Goal: Information Seeking & Learning: Learn about a topic

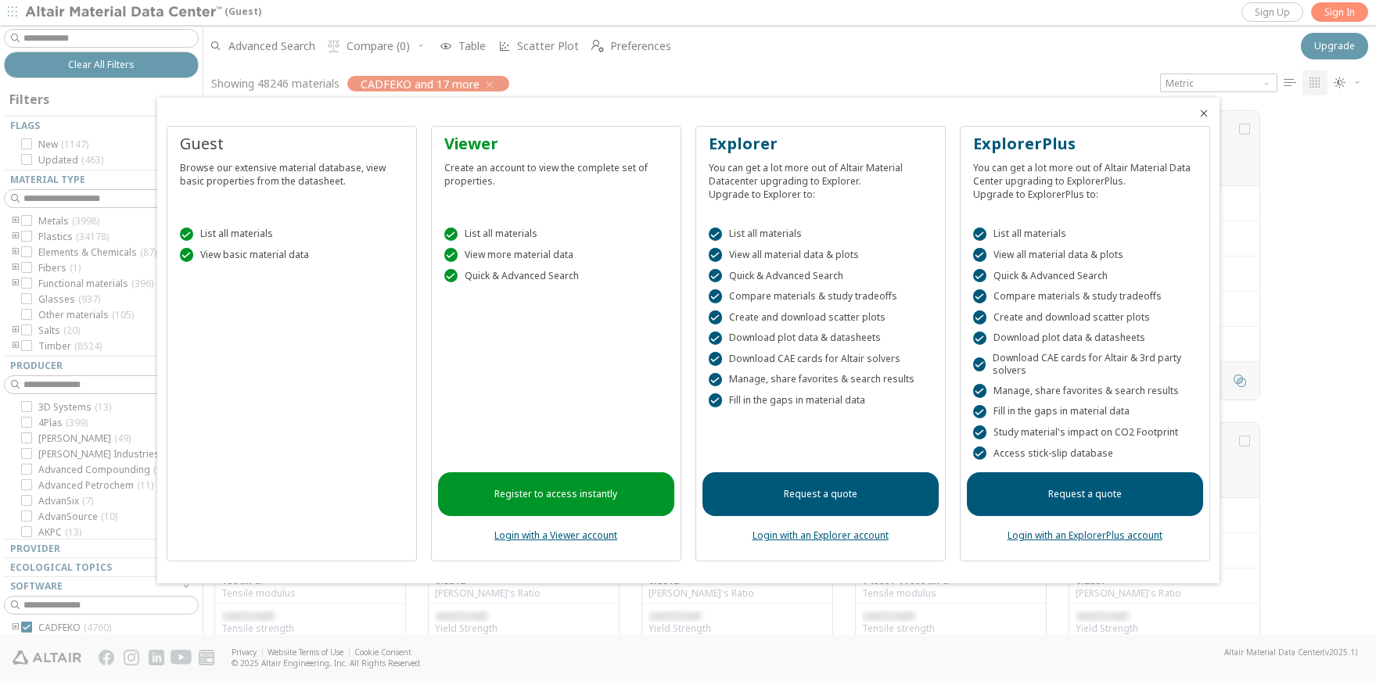
scroll to position [523, 1160]
click at [515, 277] on div " Quick & Advanced Search" at bounding box center [556, 276] width 224 height 14
click at [300, 223] on div " List all materials  View basic material data" at bounding box center [292, 241] width 236 height 66
click at [607, 321] on div "Register to access instantly Login with a Viewer account" at bounding box center [556, 425] width 236 height 260
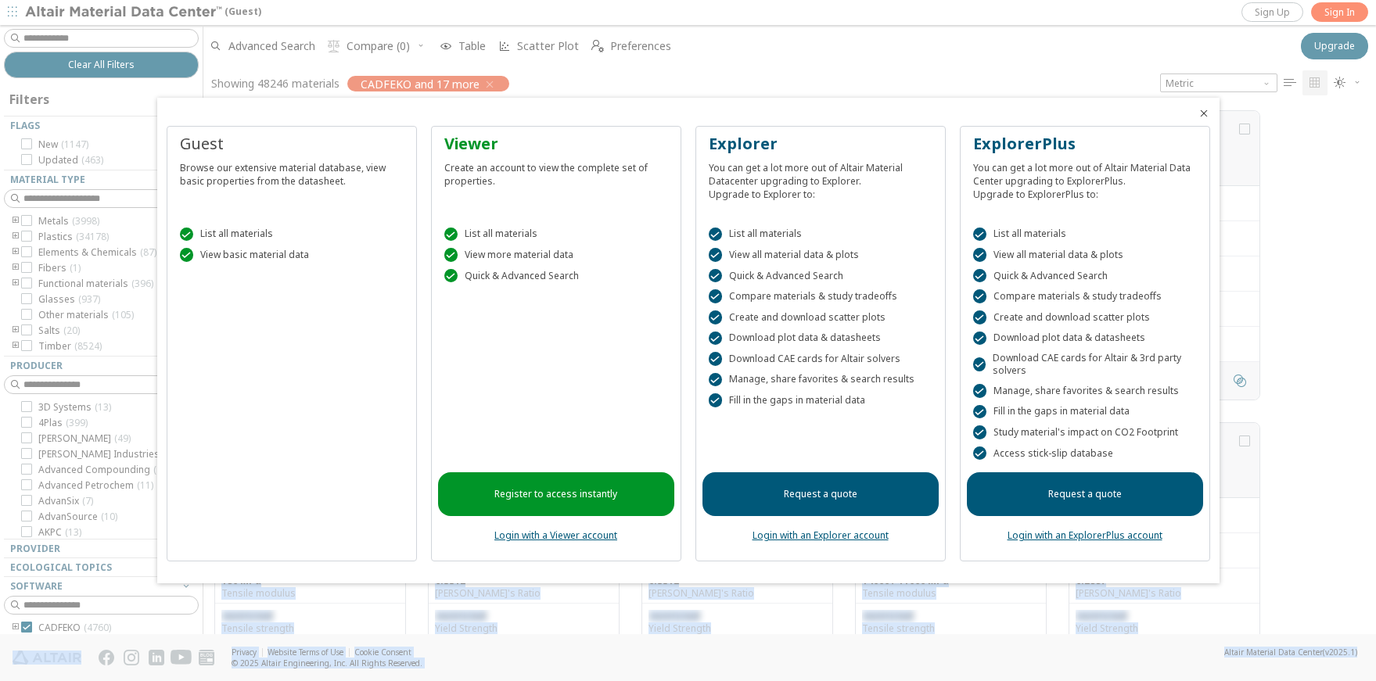
drag, startPoint x: 1366, startPoint y: 138, endPoint x: 1376, endPoint y: 172, distance: 35.7
click at [1375, 172] on html "(Guest) Sign Up Sign In Clear All Filters Filters Flags New ( 1147 ) Updated ( …" at bounding box center [688, 340] width 1376 height 681
click at [1300, 265] on div at bounding box center [688, 340] width 1376 height 681
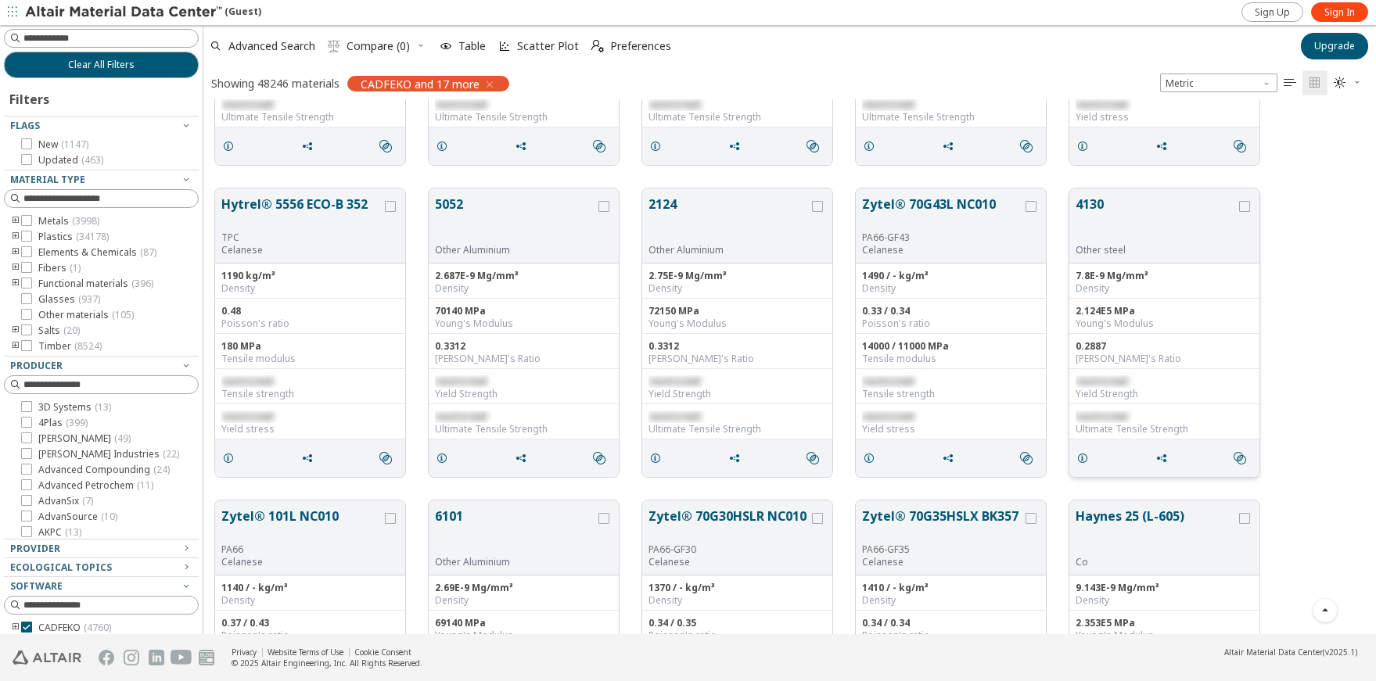
scroll to position [0, 0]
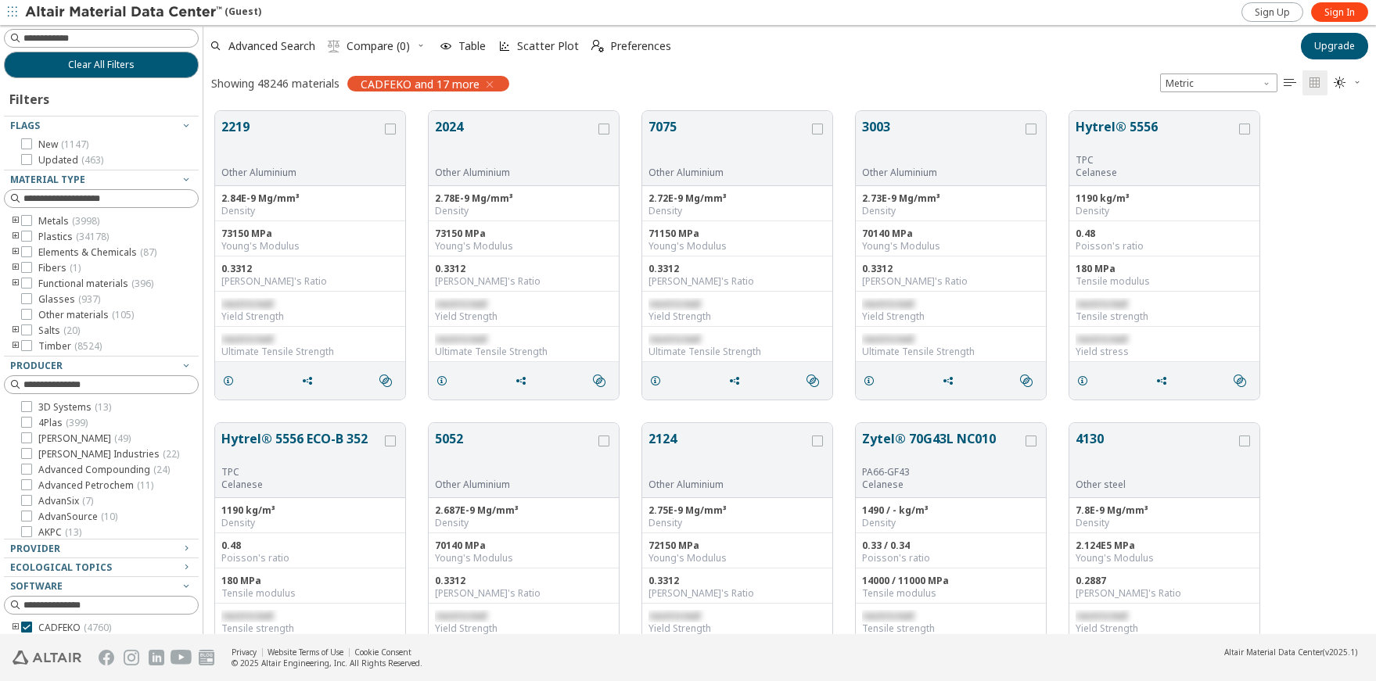
click at [14, 220] on icon "toogle group" at bounding box center [15, 221] width 11 height 13
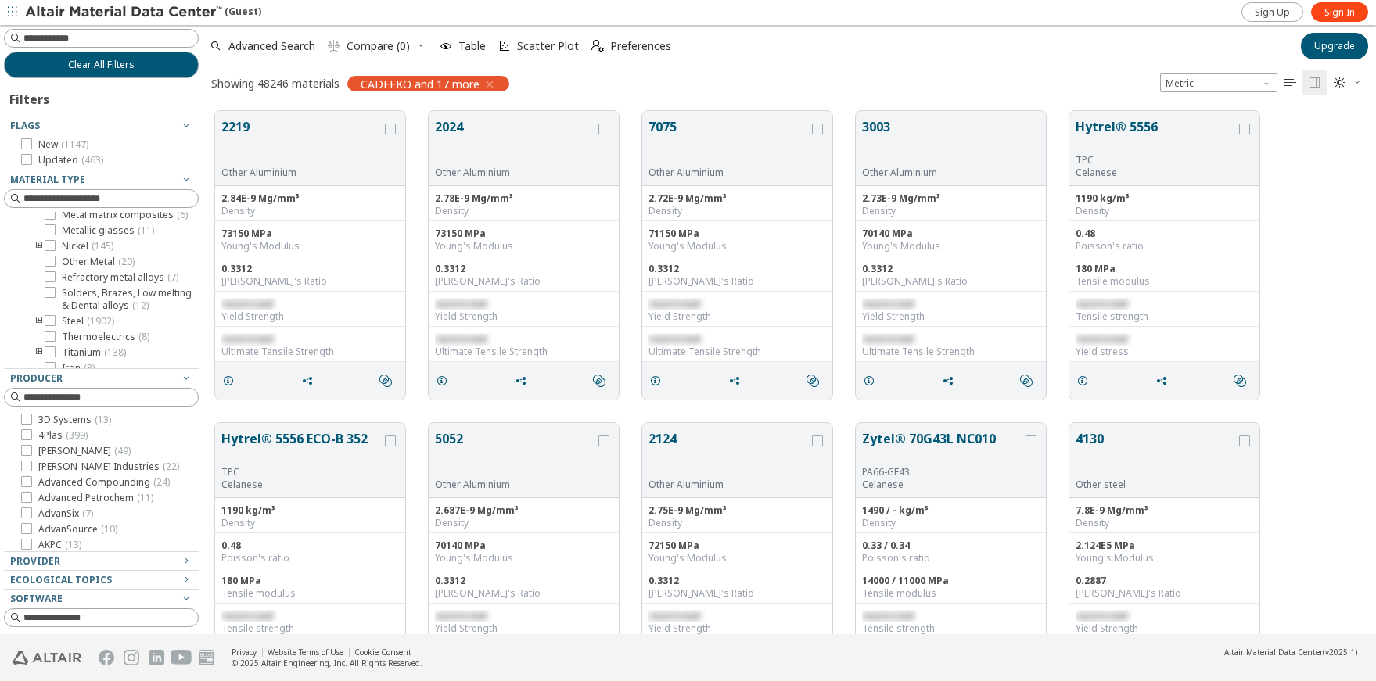
scroll to position [235, 0]
click at [37, 281] on icon "toogle group" at bounding box center [39, 274] width 11 height 13
click at [73, 217] on icon at bounding box center [73, 211] width 11 height 11
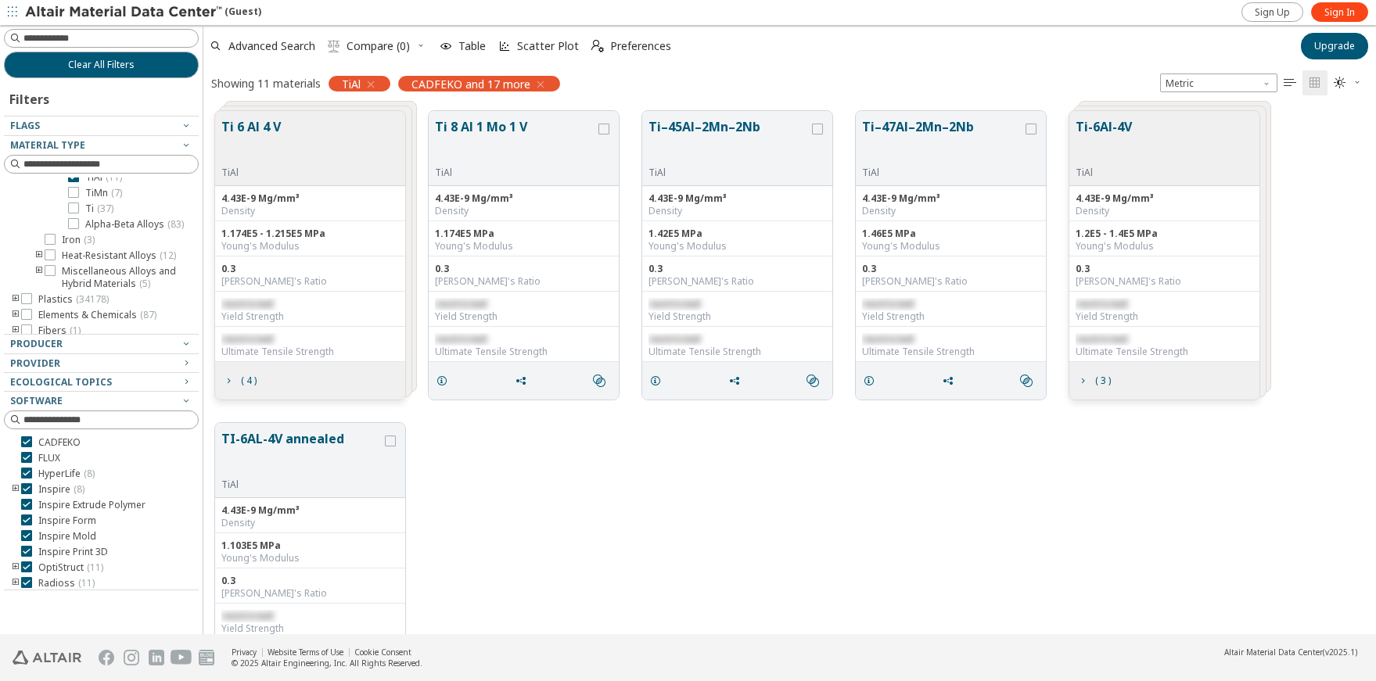
scroll to position [300, 0]
click at [260, 124] on button "Ti 6 Al 4 V" at bounding box center [250, 141] width 59 height 49
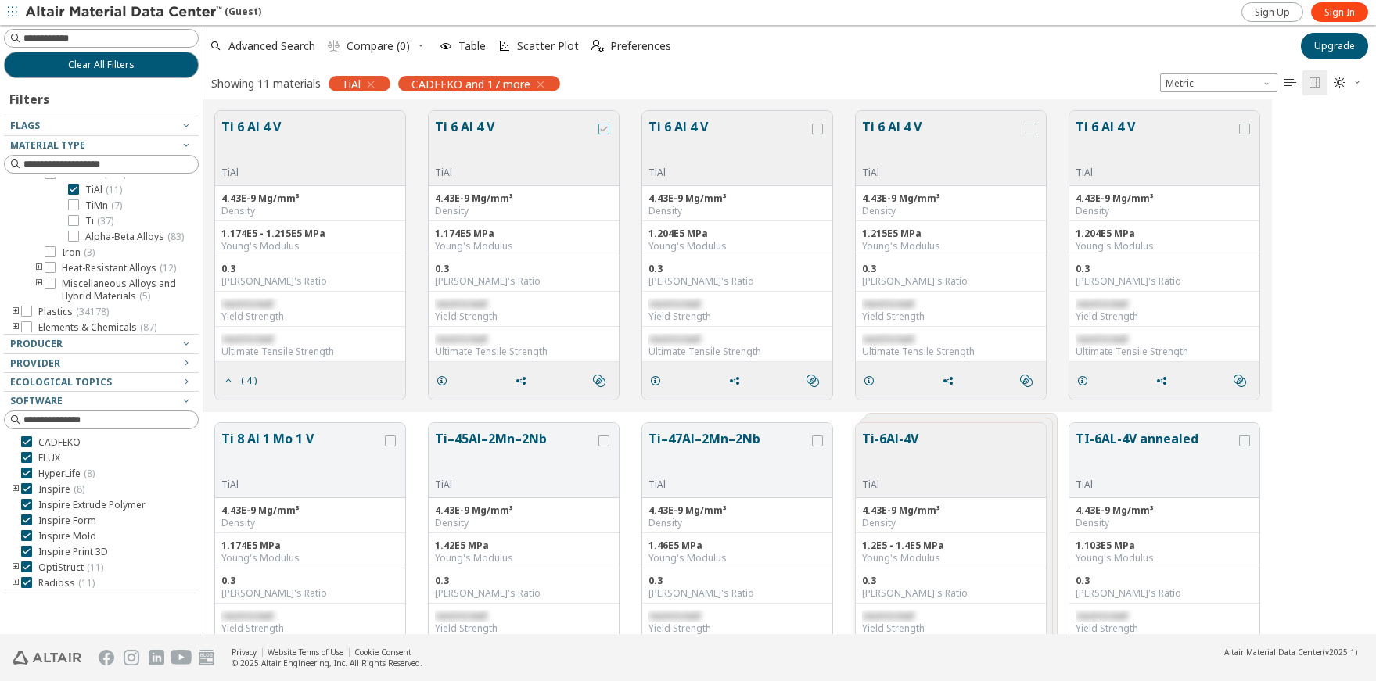
click at [605, 127] on icon "grid" at bounding box center [603, 129] width 11 height 11
click at [446, 380] on icon "grid" at bounding box center [442, 381] width 13 height 13
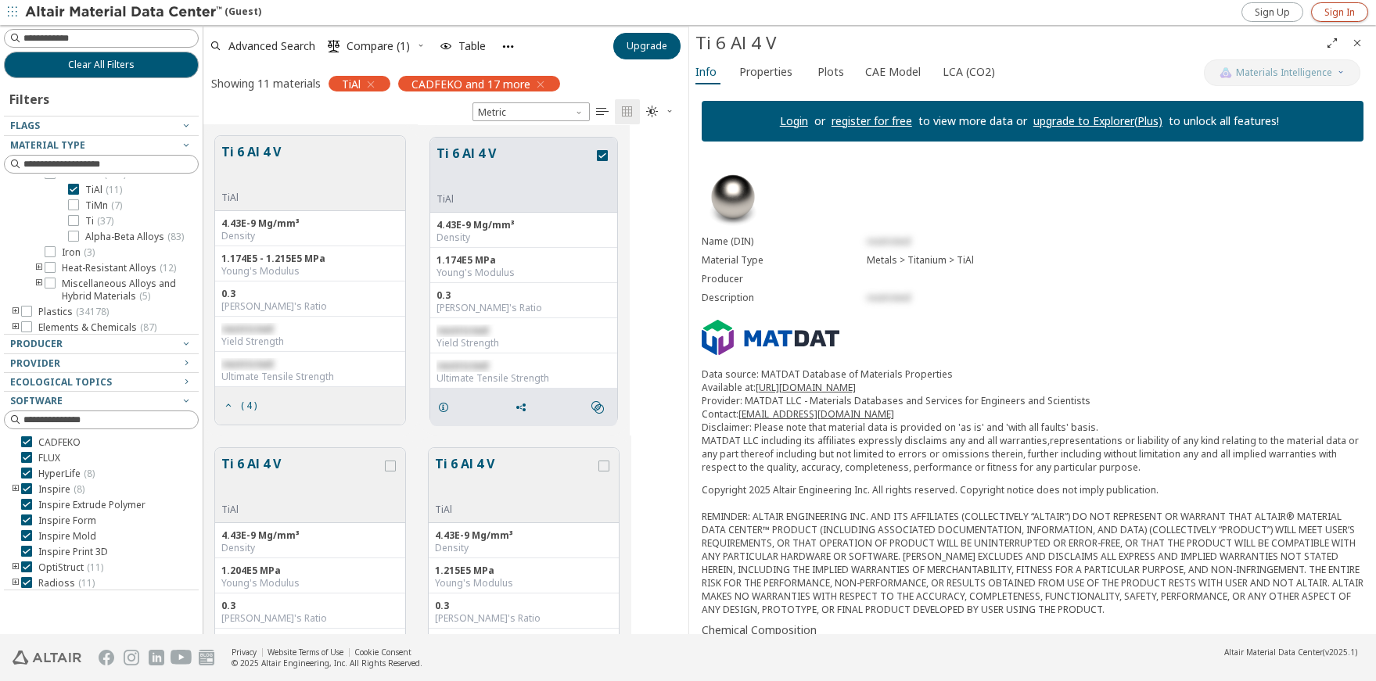
click at [1352, 14] on span "Sign In" at bounding box center [1339, 12] width 30 height 13
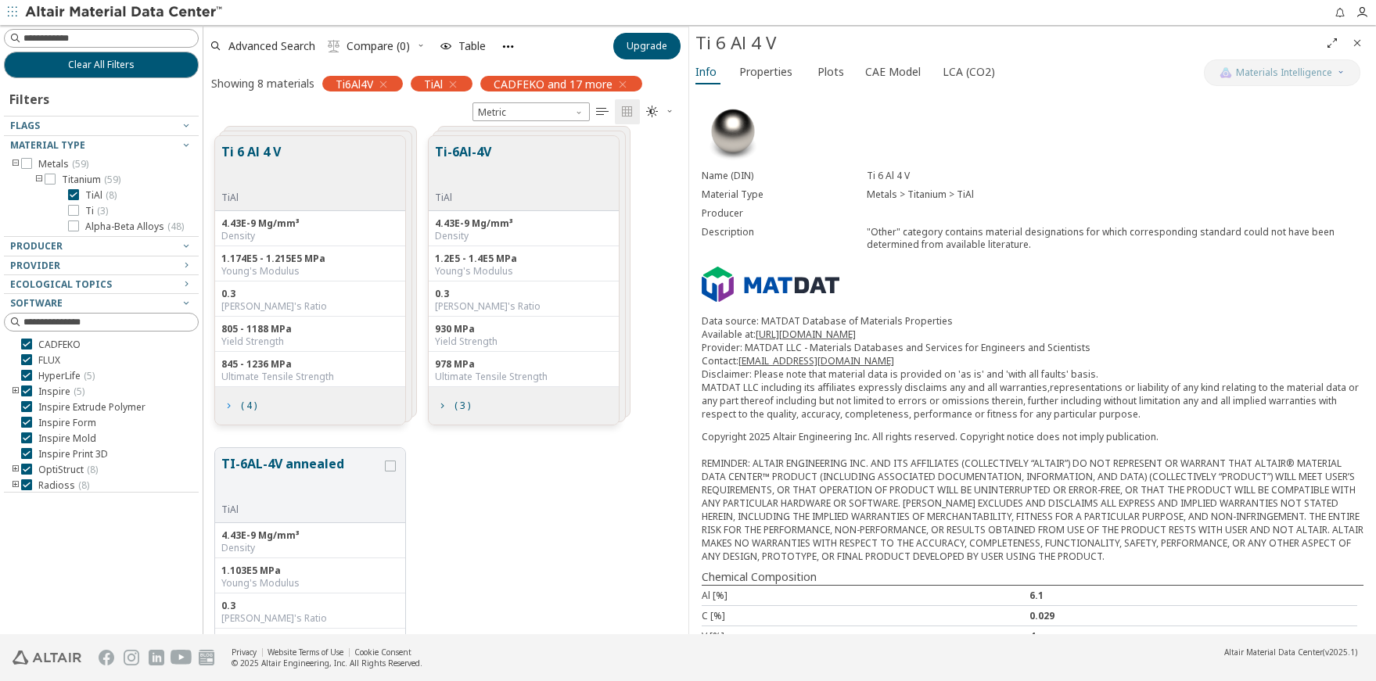
click at [231, 404] on icon "grid" at bounding box center [228, 406] width 13 height 13
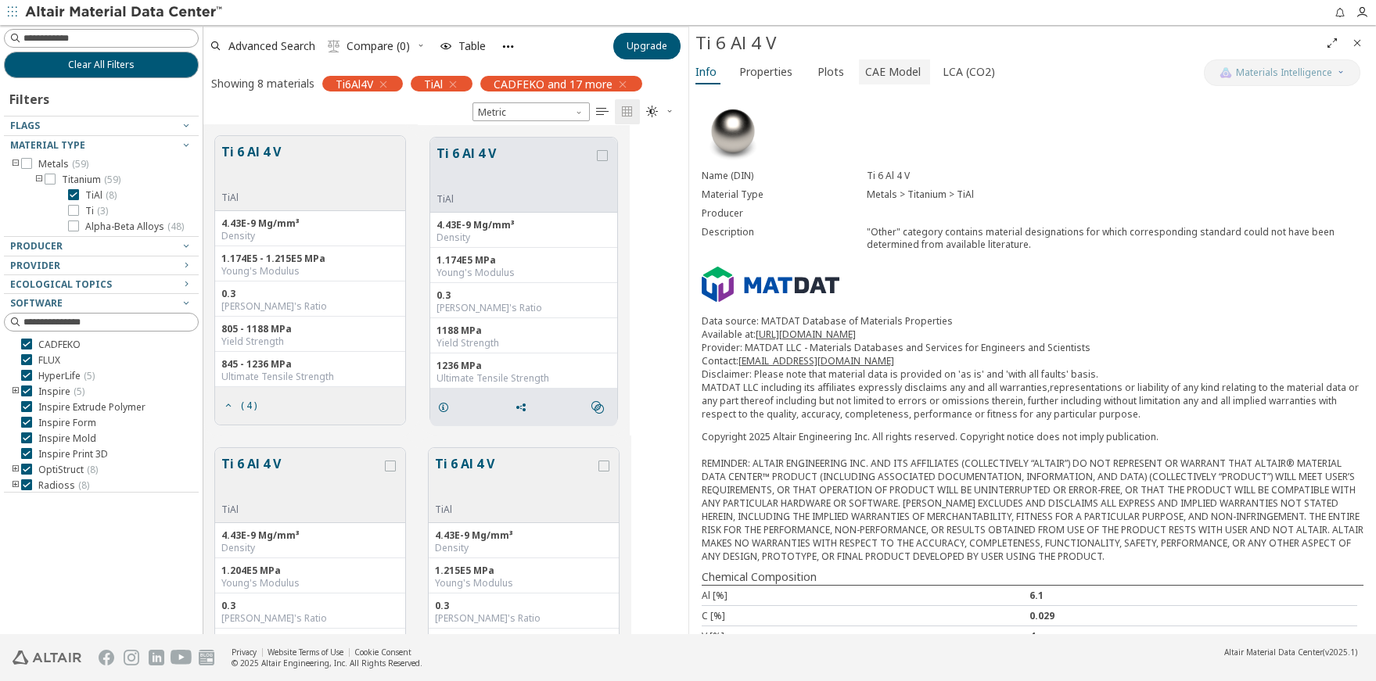
click at [877, 66] on span "CAE Model" at bounding box center [893, 71] width 56 height 25
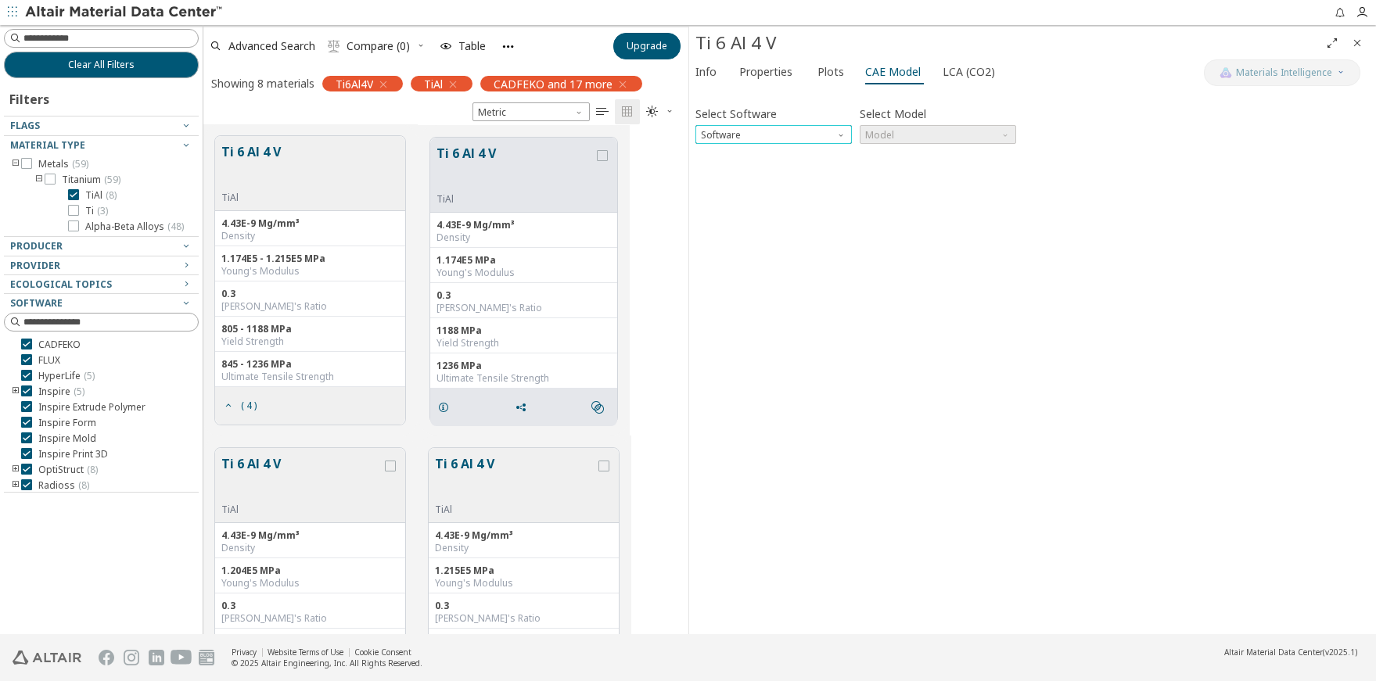
click at [842, 132] on span "Software" at bounding box center [842, 131] width 13 height 13
click at [724, 192] on span "OptiStruct" at bounding box center [724, 191] width 45 height 13
click at [946, 132] on span "Model" at bounding box center [937, 134] width 156 height 19
click at [886, 153] on span "Mat1" at bounding box center [877, 154] width 23 height 13
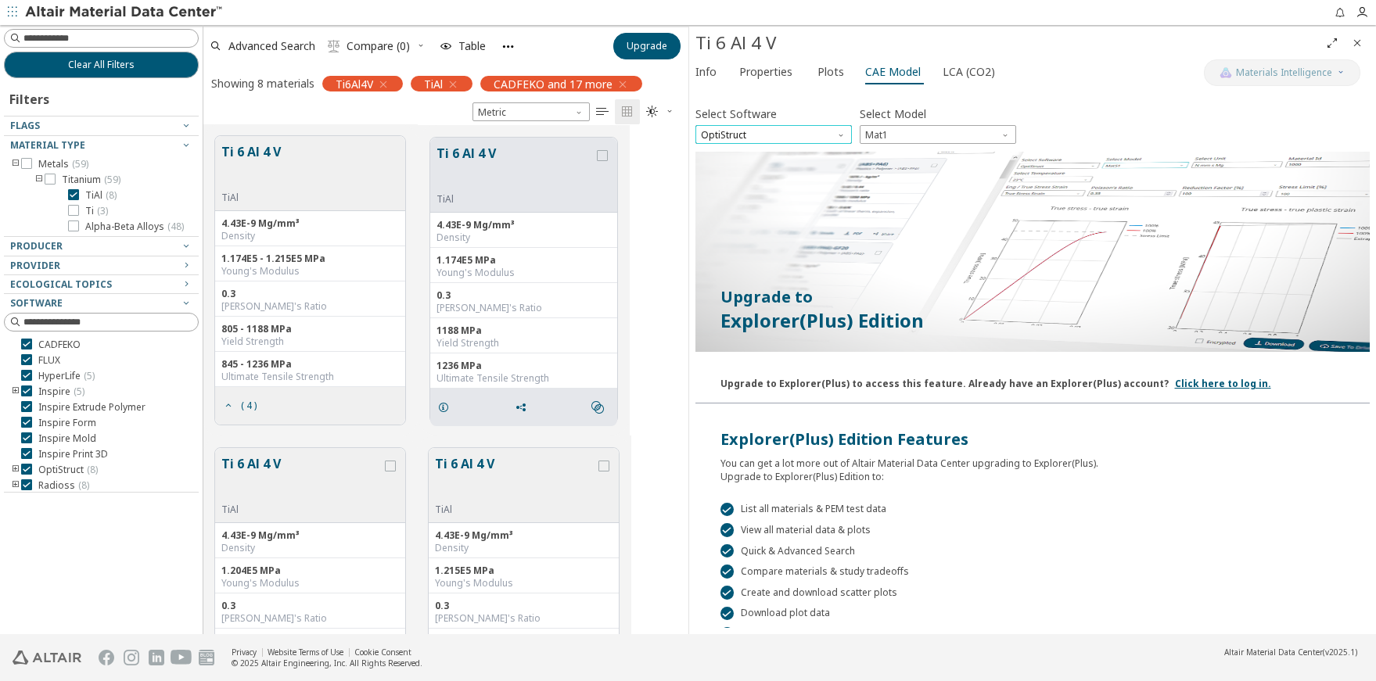
click at [805, 135] on span "OptiStruct" at bounding box center [773, 134] width 156 height 19
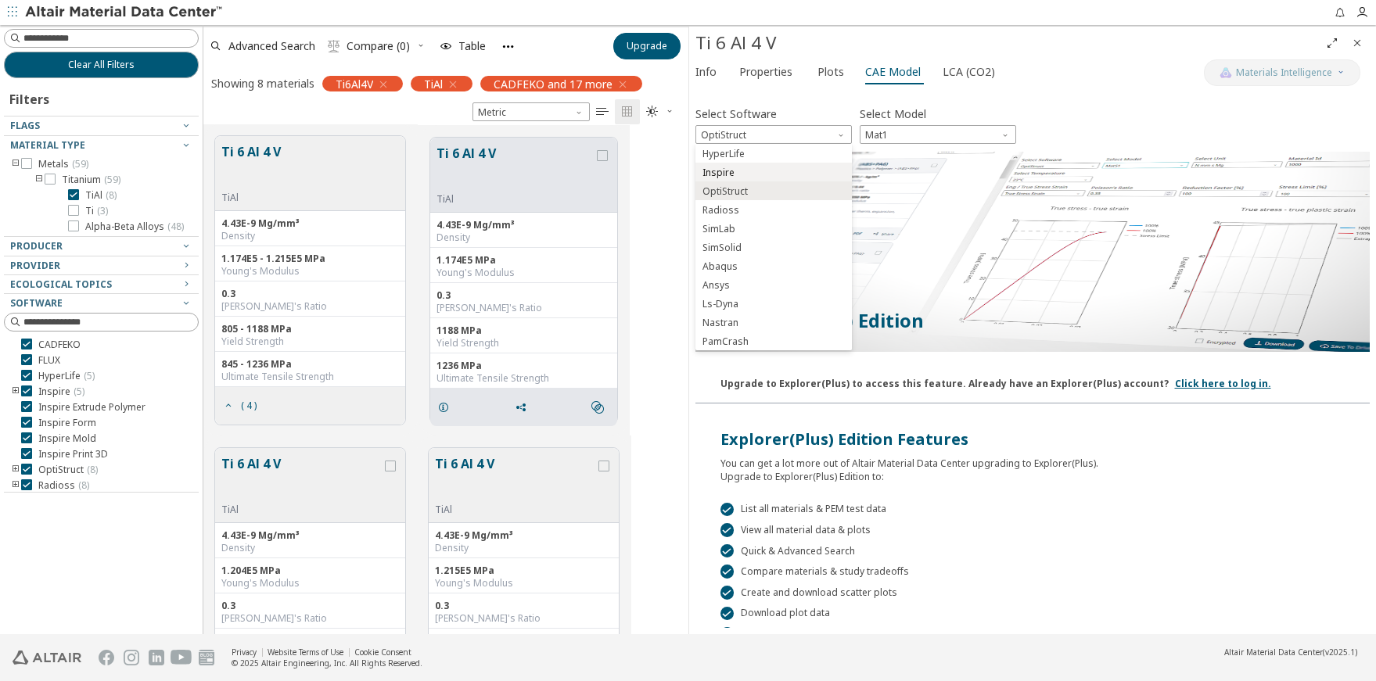
click at [741, 173] on span "Inspire" at bounding box center [773, 172] width 144 height 11
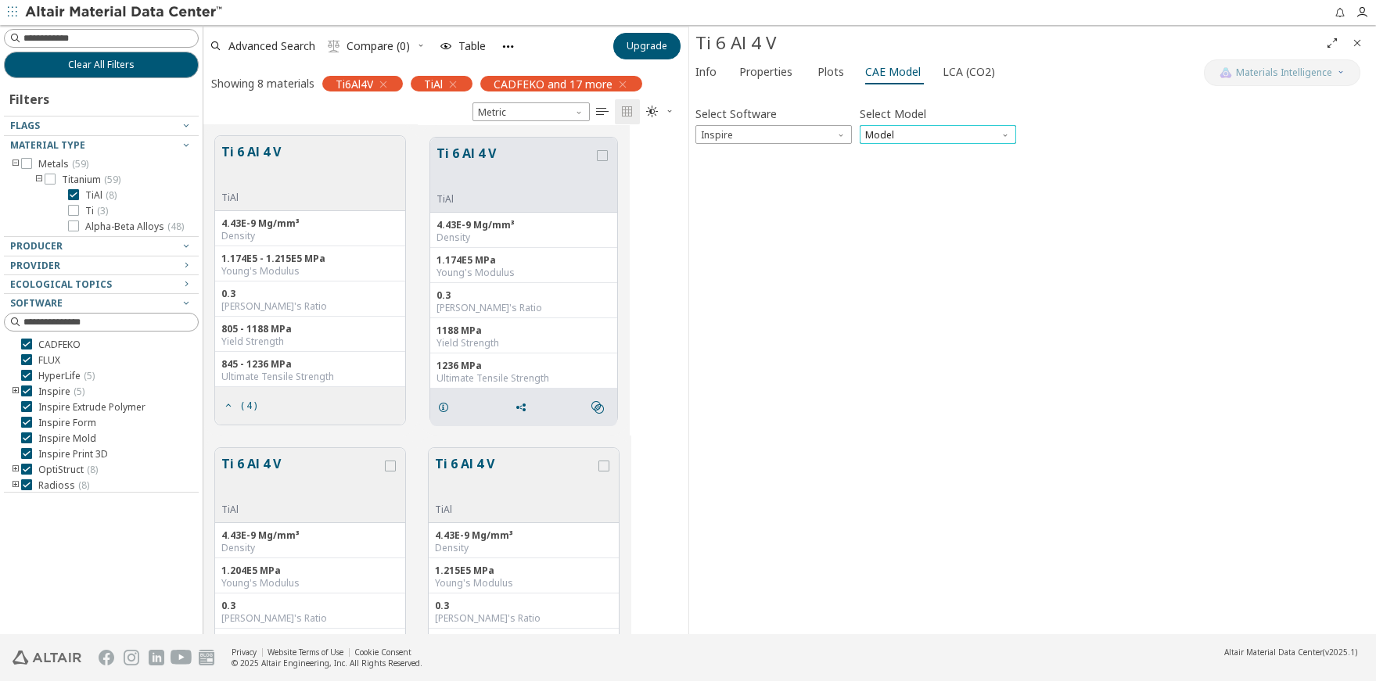
click at [921, 135] on span "Model" at bounding box center [937, 134] width 156 height 19
click at [906, 152] on span "Inspire" at bounding box center [938, 154] width 144 height 11
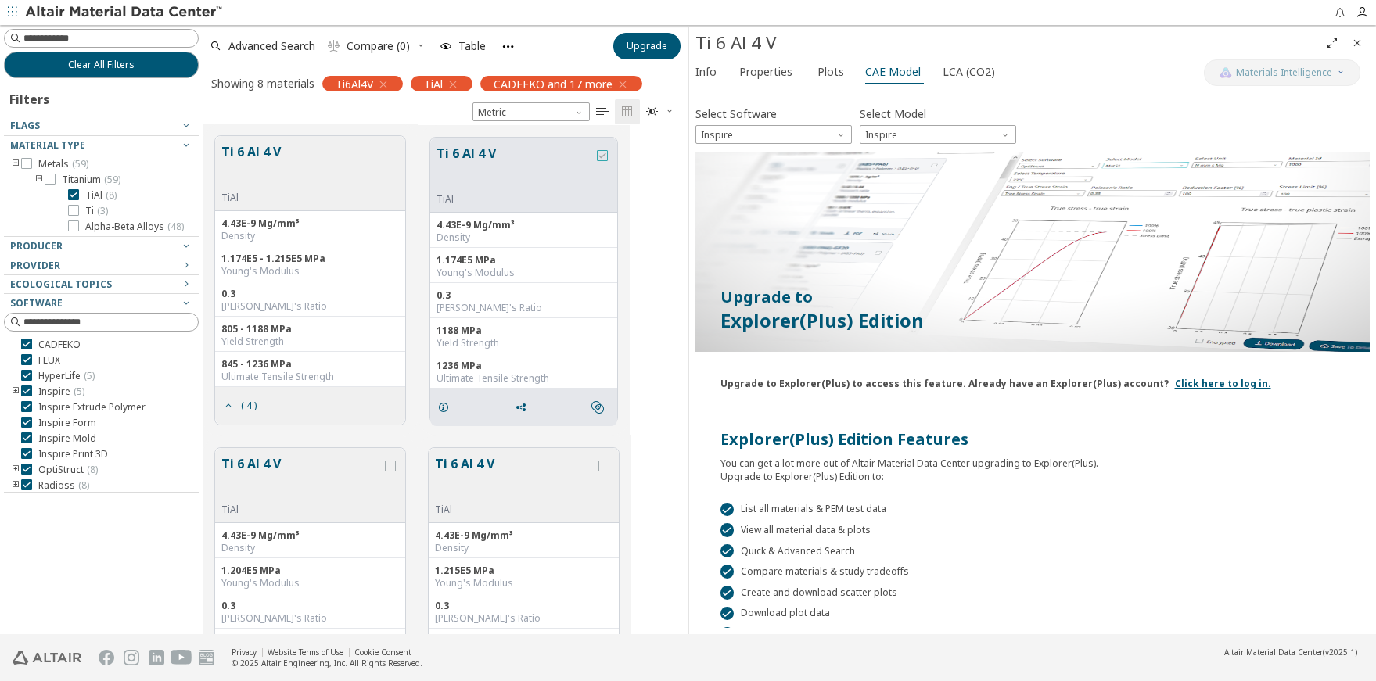
click at [601, 156] on icon "grid" at bounding box center [602, 155] width 11 height 11
click at [443, 407] on icon "grid" at bounding box center [443, 407] width 13 height 13
click at [444, 405] on icon "grid" at bounding box center [443, 407] width 13 height 13
click at [755, 62] on span "Properties" at bounding box center [765, 71] width 53 height 25
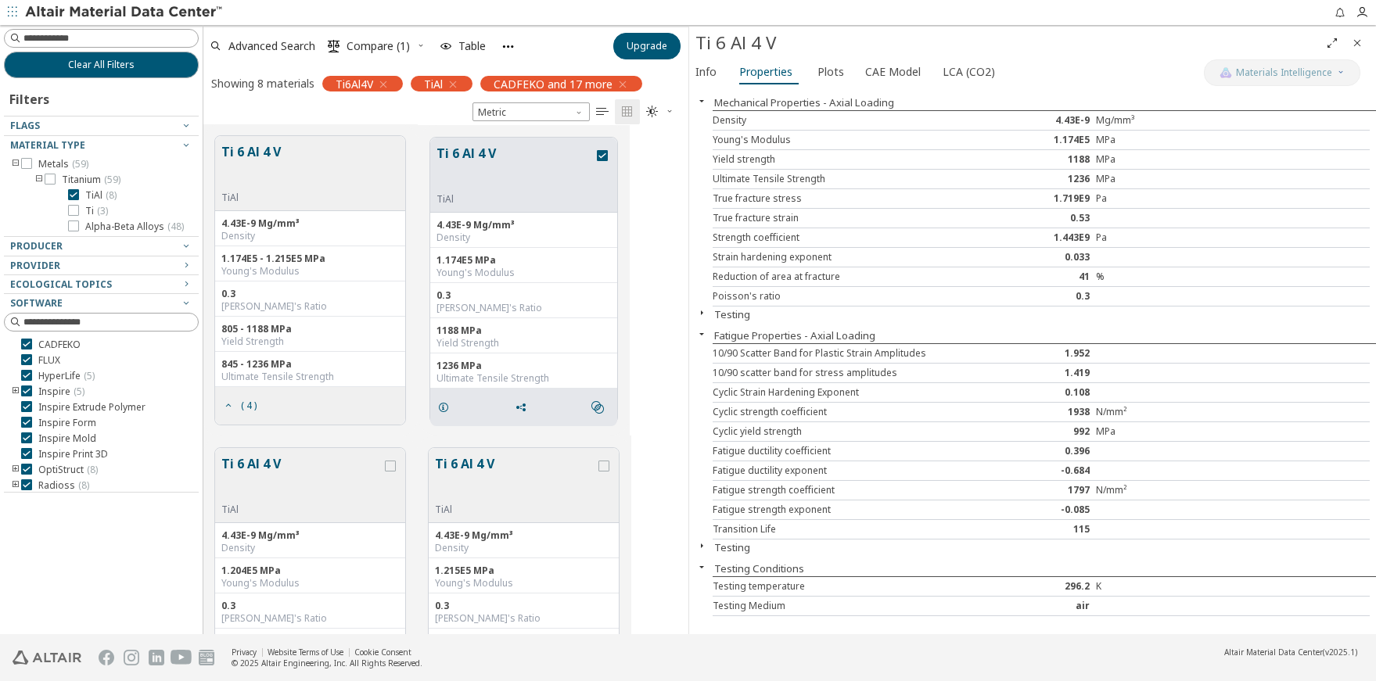
click at [702, 545] on icon "button" at bounding box center [701, 546] width 13 height 13
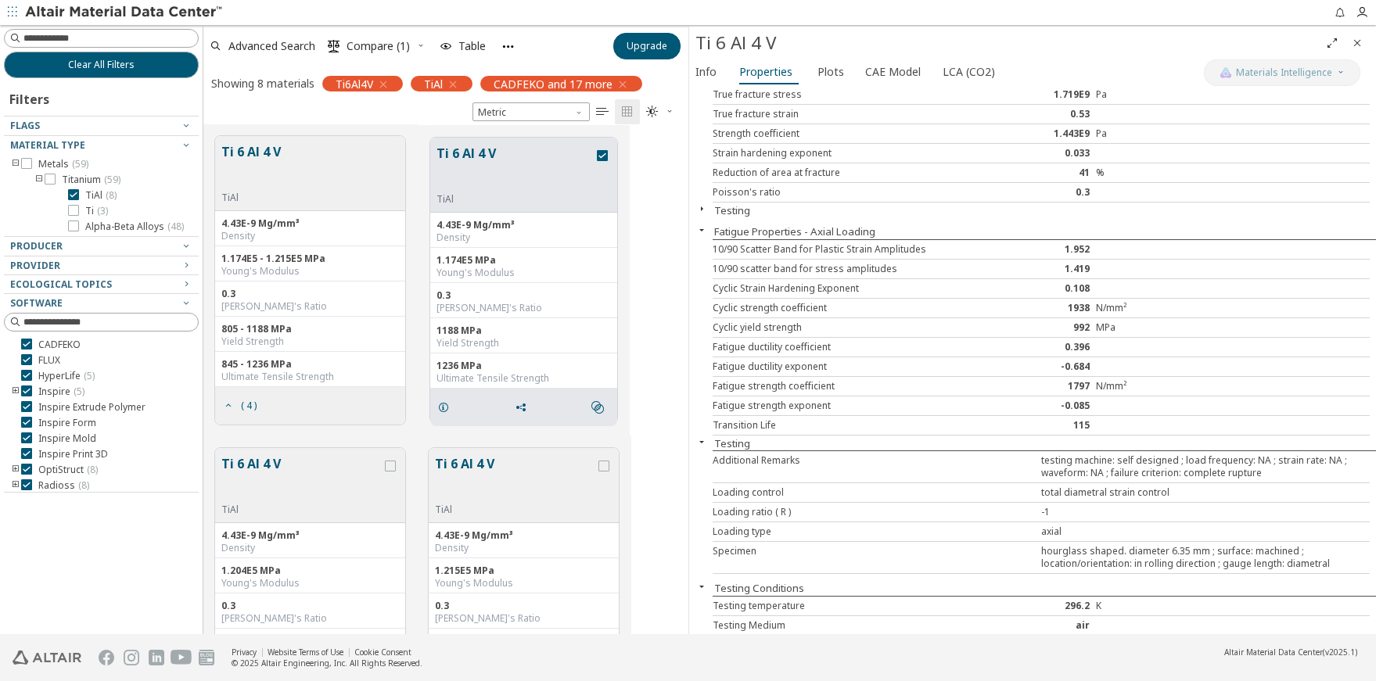
scroll to position [106, 0]
click at [699, 440] on icon "button" at bounding box center [701, 440] width 13 height 13
